Goal: Information Seeking & Learning: Learn about a topic

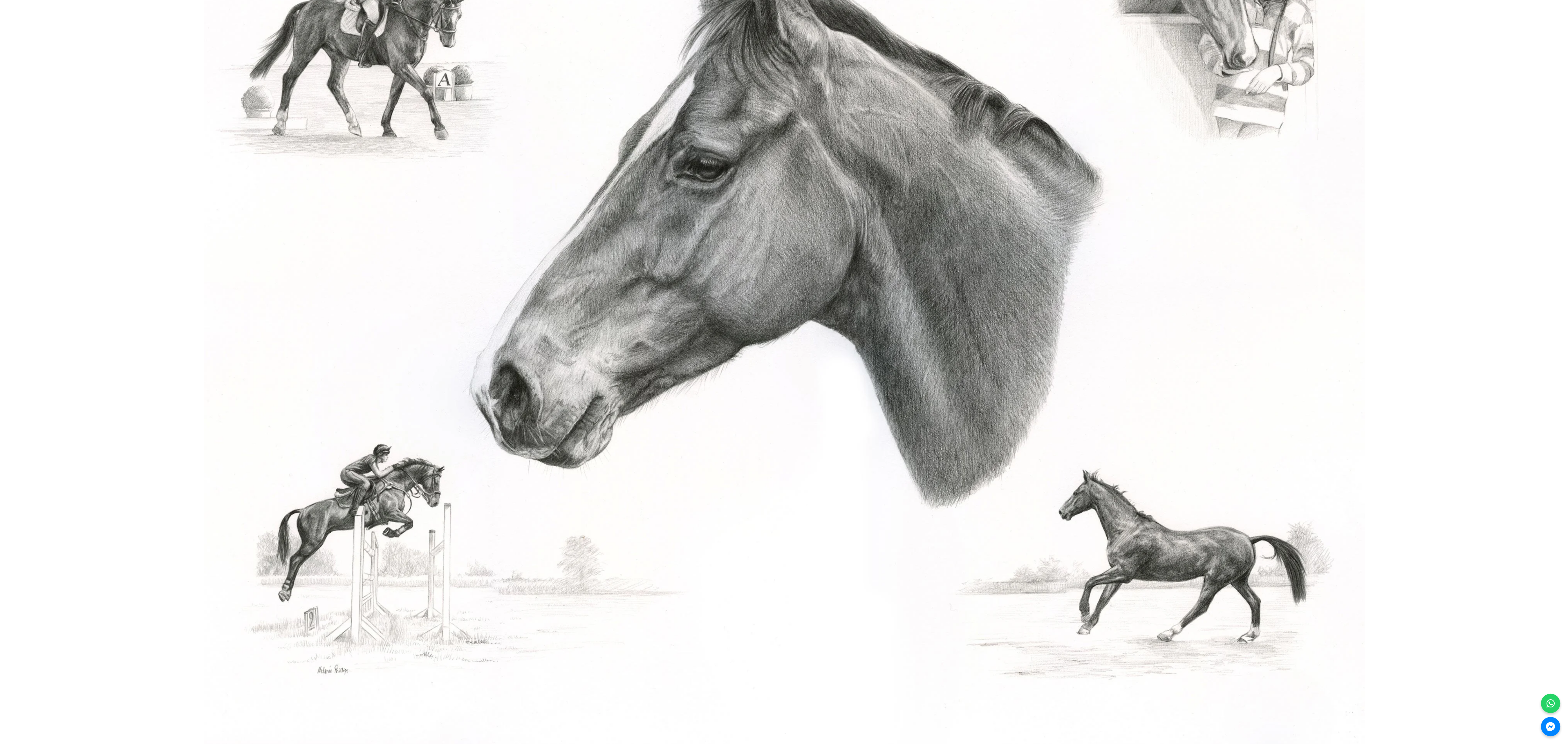
scroll to position [352, 0]
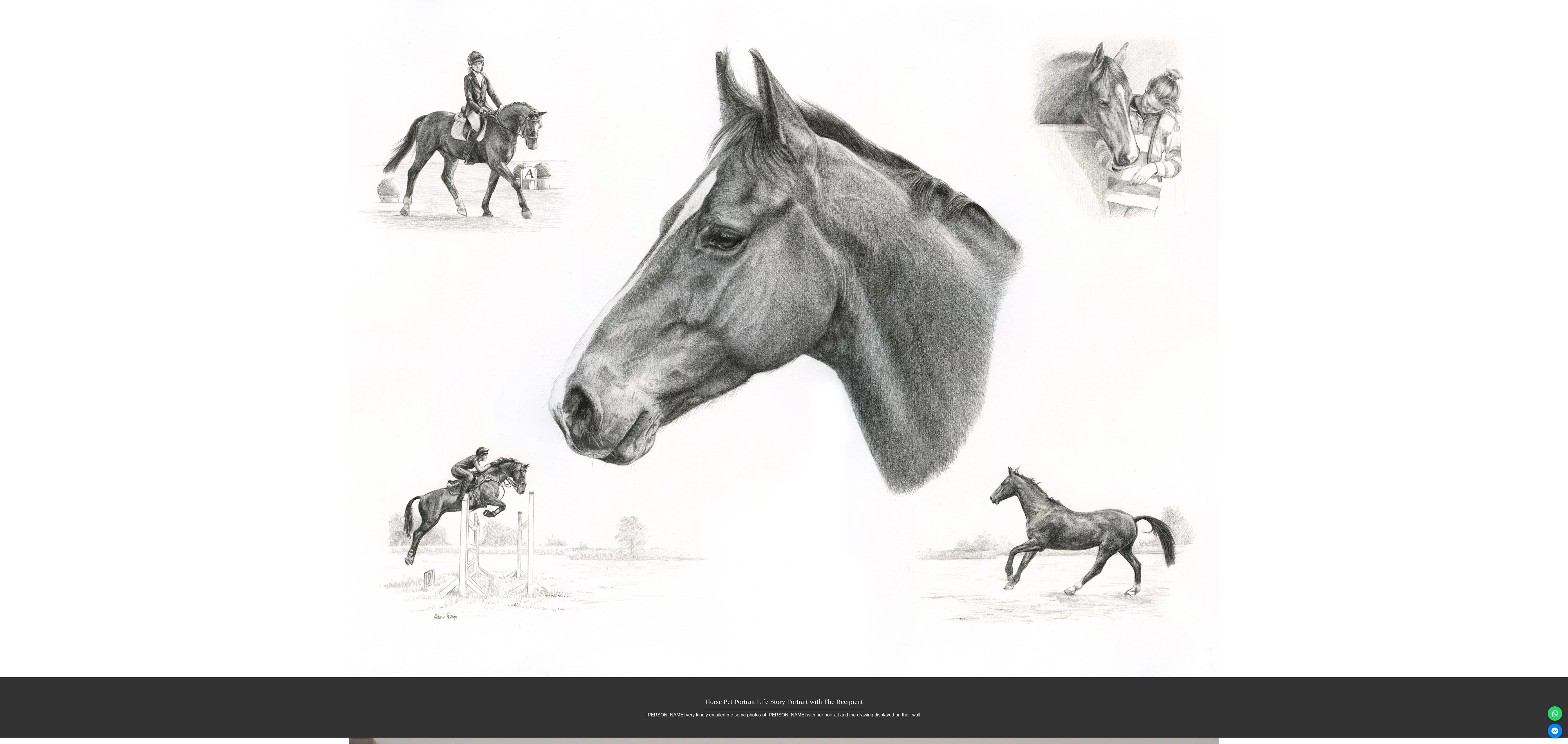
drag, startPoint x: 287, startPoint y: 14, endPoint x: 765, endPoint y: 38, distance: 478.6
click at [765, 38] on img "Completed horse Life Story Portrait pencil portrait of Cassanova" at bounding box center [784, 337] width 870 height 681
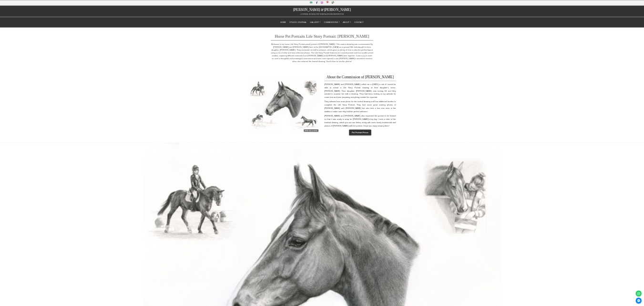
scroll to position [0, 0]
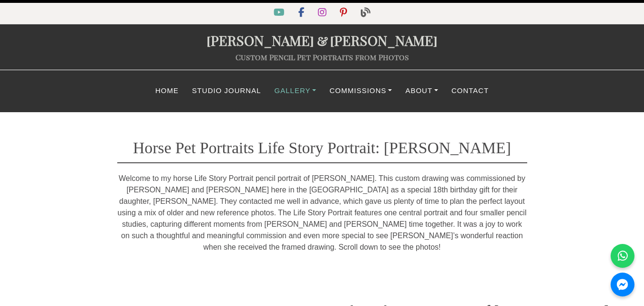
click at [311, 82] on link "Gallery" at bounding box center [295, 91] width 55 height 19
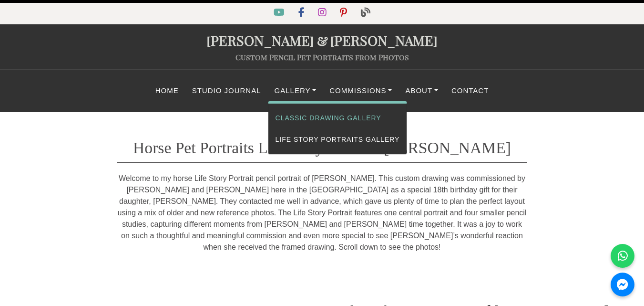
click at [320, 115] on link "Classic Drawing Gallery" at bounding box center [337, 117] width 139 height 21
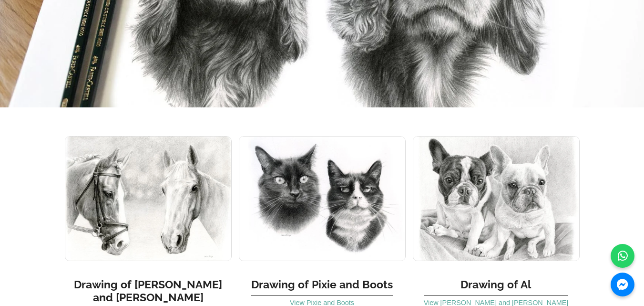
scroll to position [5498, 0]
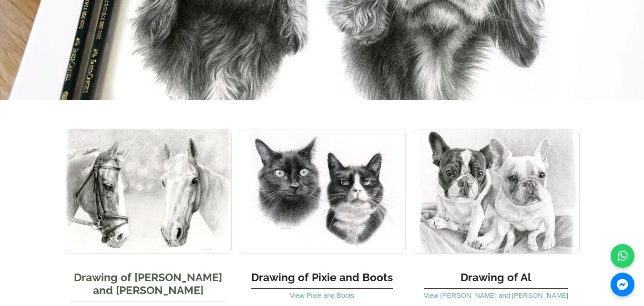
click at [179, 305] on link "View Monty and Duffy" at bounding box center [148, 309] width 145 height 8
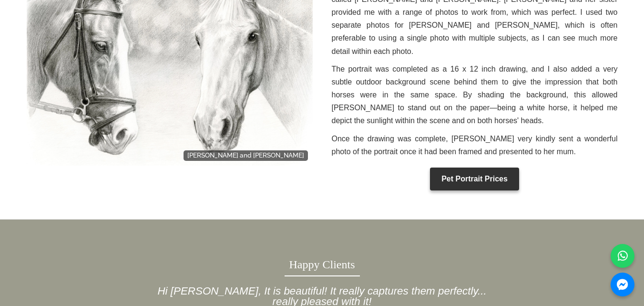
scroll to position [400, 0]
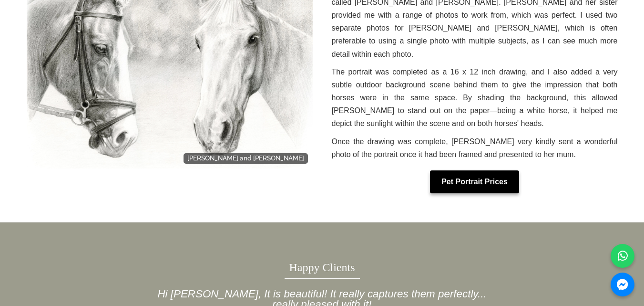
click at [475, 170] on link "Pet Portrait Prices" at bounding box center [474, 181] width 89 height 23
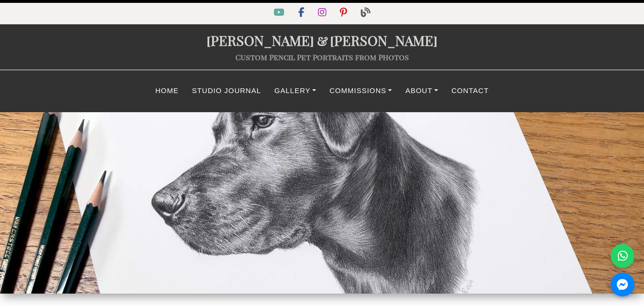
select select "GBP"
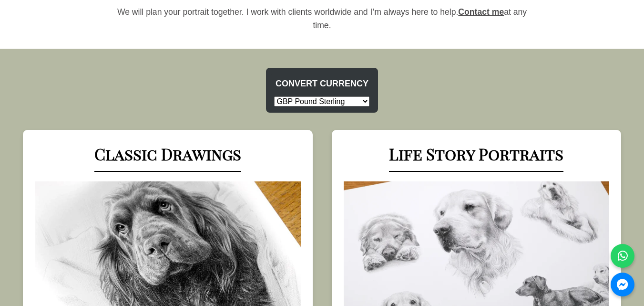
scroll to position [370, 0]
click at [362, 101] on select "USD US Dollar EUR Euro GBP Pound Sterling AUD Australian Dollar CAD Canadian Do…" at bounding box center [321, 101] width 95 height 10
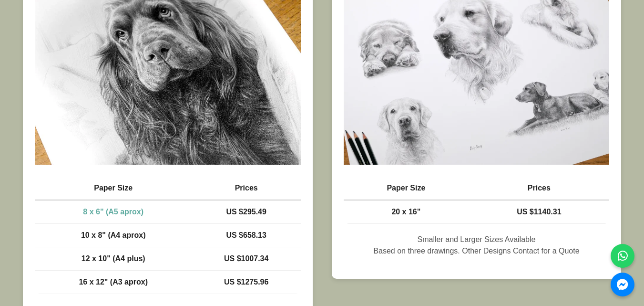
scroll to position [548, 0]
